Goal: Task Accomplishment & Management: Use online tool/utility

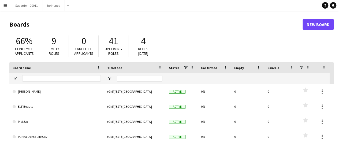
click at [5, 5] on app-icon "Menu" at bounding box center [5, 5] width 4 height 4
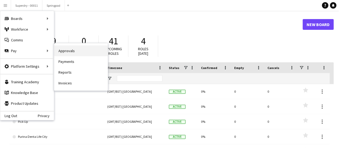
click at [98, 50] on link "Approvals" at bounding box center [81, 50] width 54 height 11
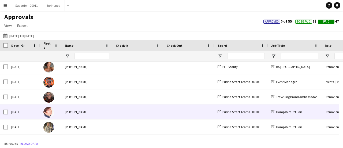
scroll to position [85, 0]
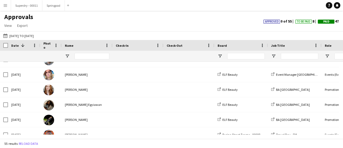
click at [6, 8] on button "Menu" at bounding box center [5, 5] width 11 height 11
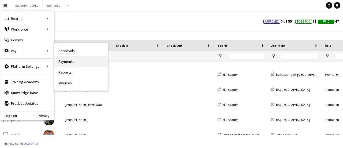
click at [92, 61] on link "Payments" at bounding box center [81, 61] width 54 height 11
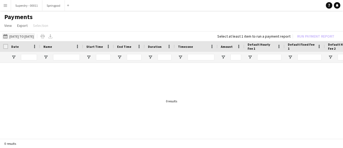
click at [34, 36] on button "[DATE] to [DATE] [DATE] to [DATE]" at bounding box center [18, 36] width 33 height 6
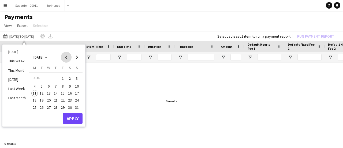
click at [65, 56] on span "Previous month" at bounding box center [66, 57] width 11 height 11
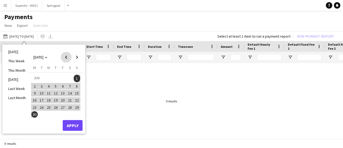
click at [65, 56] on span "Previous month" at bounding box center [66, 57] width 11 height 11
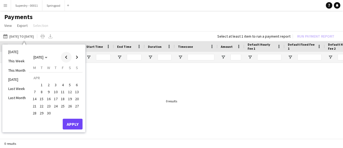
click at [65, 56] on span "Previous month" at bounding box center [66, 57] width 11 height 11
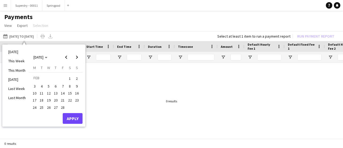
click at [69, 77] on span "1" at bounding box center [70, 79] width 6 height 8
click at [70, 115] on button "Apply" at bounding box center [73, 118] width 20 height 11
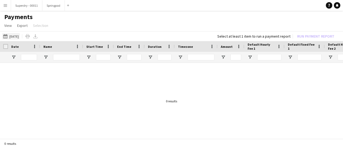
click at [20, 37] on button "[DATE] to [DATE] [DATE]" at bounding box center [11, 36] width 18 height 6
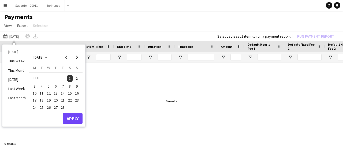
click at [72, 79] on span "1" at bounding box center [70, 79] width 6 height 8
click at [78, 59] on span "Next month" at bounding box center [77, 57] width 11 height 11
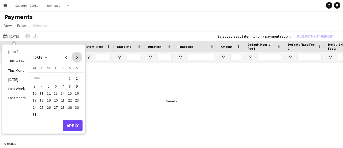
click at [78, 59] on span "Next month" at bounding box center [77, 57] width 11 height 11
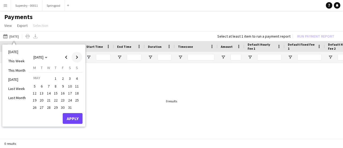
click at [78, 59] on span "Next month" at bounding box center [77, 57] width 11 height 11
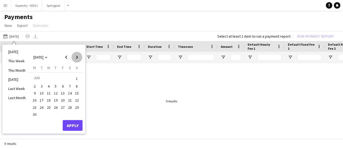
click at [78, 59] on span "Next month" at bounding box center [77, 57] width 11 height 11
click at [76, 56] on span "Next month" at bounding box center [77, 57] width 11 height 11
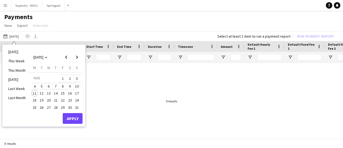
click at [76, 87] on span "10" at bounding box center [77, 86] width 6 height 6
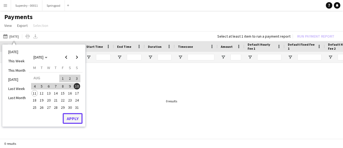
click at [77, 119] on button "Apply" at bounding box center [73, 118] width 20 height 11
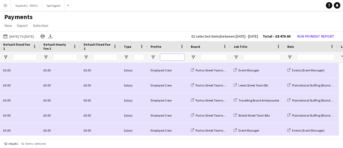
click at [176, 57] on input "Profile Filter Input" at bounding box center [172, 57] width 24 height 6
click at [154, 57] on span "Open Filter Menu" at bounding box center [153, 57] width 5 height 5
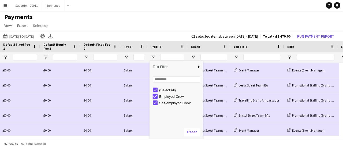
type input "**********"
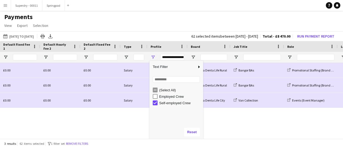
click at [168, 20] on h1 "Payments" at bounding box center [171, 17] width 343 height 8
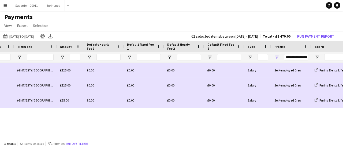
scroll to position [0, 190]
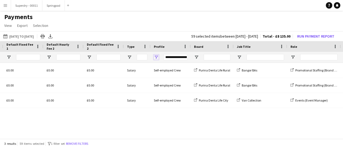
click at [157, 57] on span "Open Filter Menu" at bounding box center [156, 57] width 5 height 5
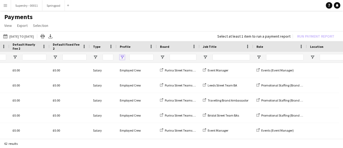
click at [124, 55] on span "Open Filter Menu" at bounding box center [122, 57] width 5 height 5
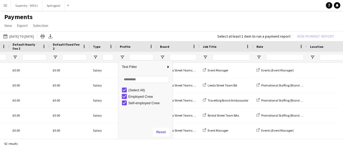
type input "**********"
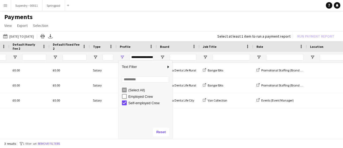
click at [176, 27] on app-page-menu "View Customise view Customise filters Reset Filters Reset View Reset All Export…" at bounding box center [171, 26] width 343 height 10
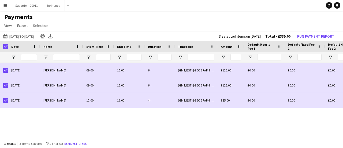
click at [5, 5] on app-icon "Menu" at bounding box center [5, 5] width 4 height 4
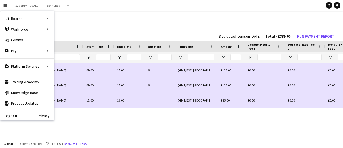
click at [138, 25] on app-page-menu "View Customise view Customise filters Reset Filters Reset View Reset All Export…" at bounding box center [171, 26] width 343 height 10
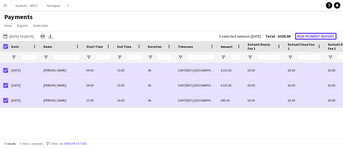
click at [314, 37] on button "Run Payment Report" at bounding box center [316, 36] width 42 height 7
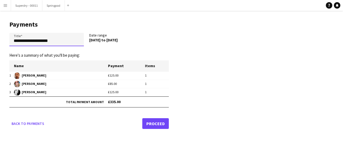
click at [58, 41] on input "**********" at bounding box center [46, 39] width 75 height 13
type input "**********"
click at [176, 39] on app-pay-new-report "**********" at bounding box center [171, 74] width 343 height 126
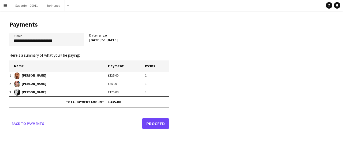
click at [158, 124] on link "Proceed" at bounding box center [155, 123] width 27 height 11
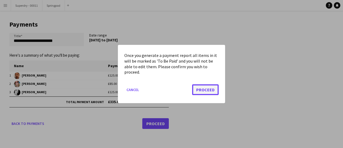
click at [208, 90] on button "Proceed" at bounding box center [205, 89] width 27 height 11
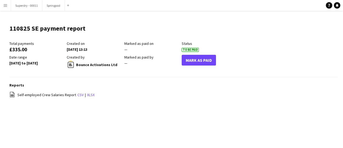
click at [6, 4] on app-icon "Menu" at bounding box center [5, 5] width 4 height 4
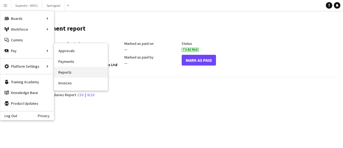
click at [79, 70] on link "Reports" at bounding box center [81, 72] width 54 height 11
